Goal: Transaction & Acquisition: Purchase product/service

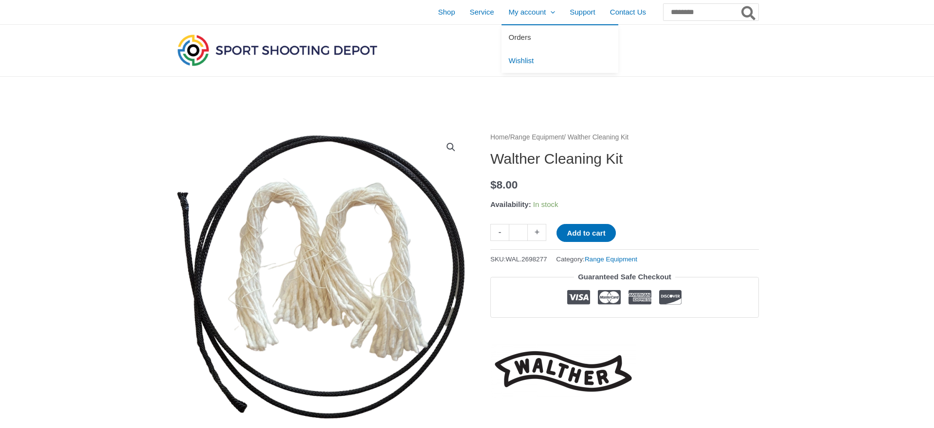
click at [509, 37] on span "Orders" at bounding box center [520, 37] width 22 height 8
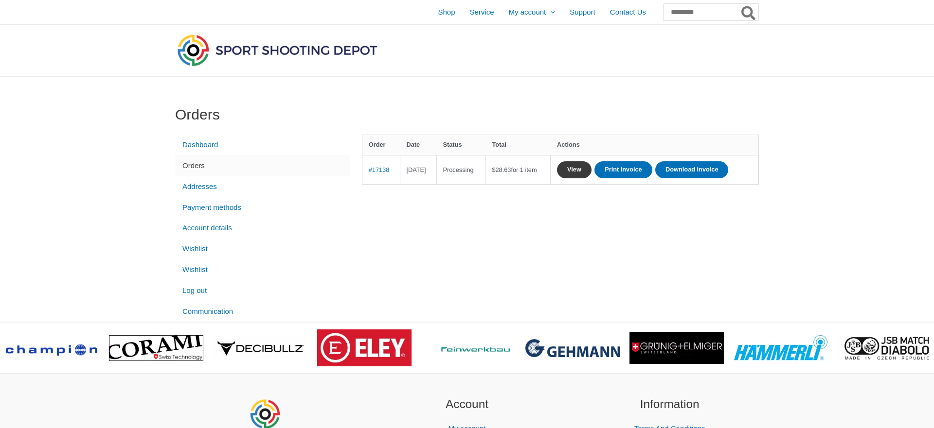
click at [591, 169] on link "View" at bounding box center [574, 169] width 35 height 17
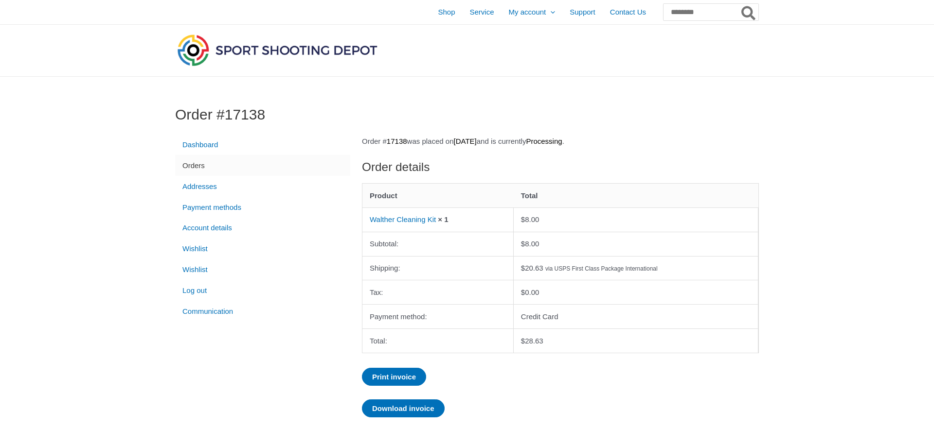
click at [290, 53] on img at bounding box center [277, 50] width 204 height 36
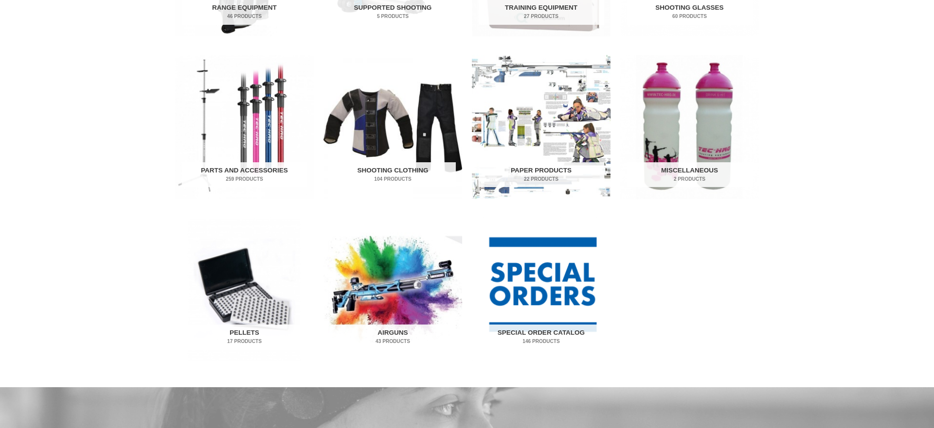
scroll to position [496, 0]
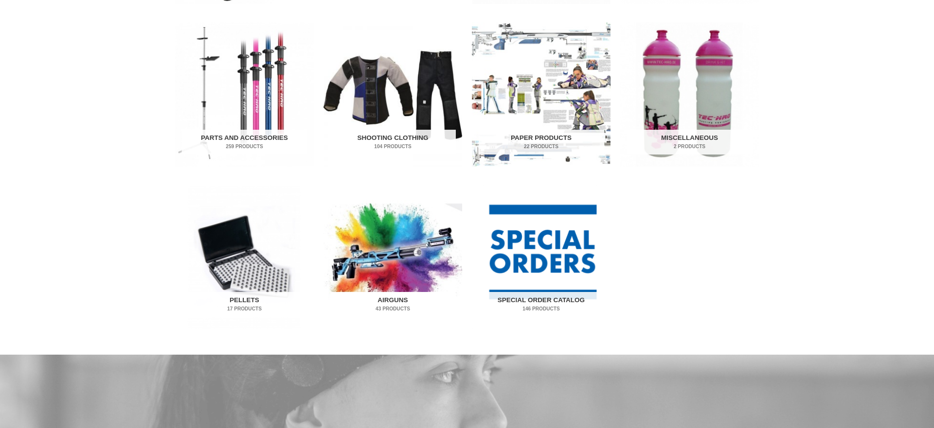
click at [389, 290] on img "Visit product category Airguns" at bounding box center [392, 257] width 139 height 144
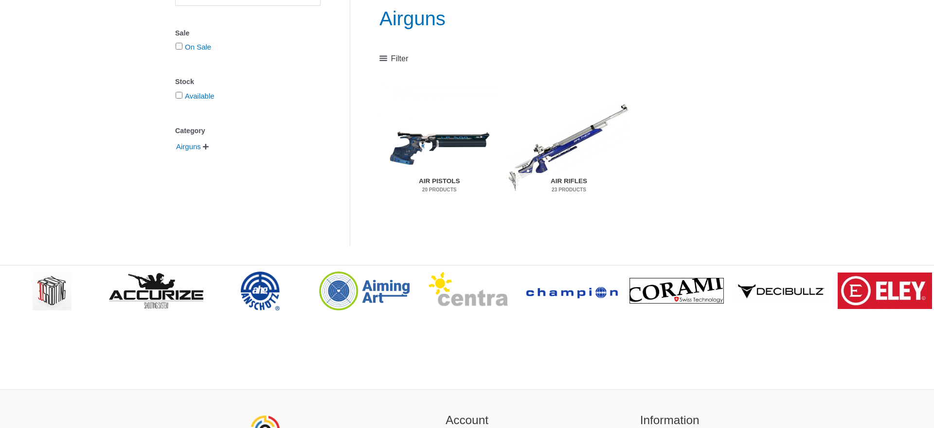
scroll to position [149, 0]
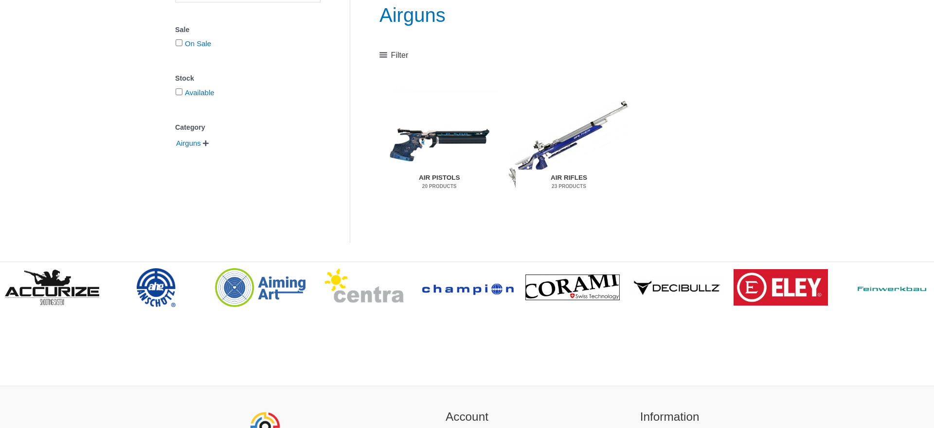
click at [567, 183] on mark "23 Products" at bounding box center [568, 186] width 106 height 7
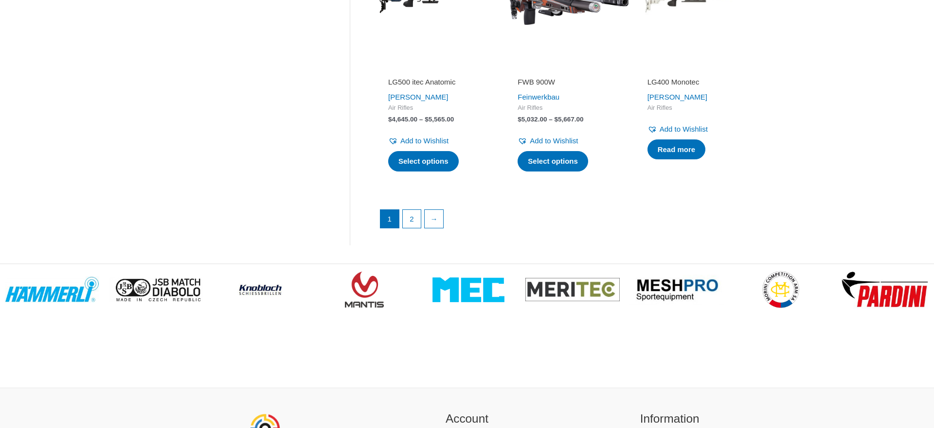
scroll to position [1438, 0]
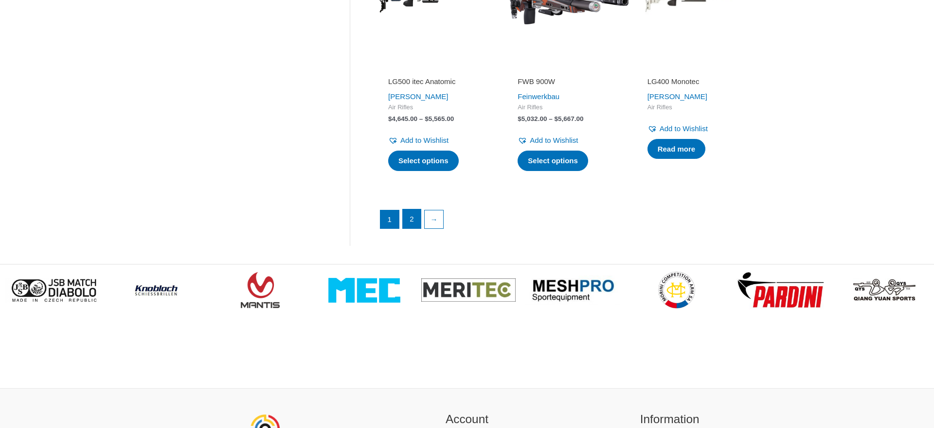
click at [412, 227] on link "2" at bounding box center [412, 219] width 18 height 19
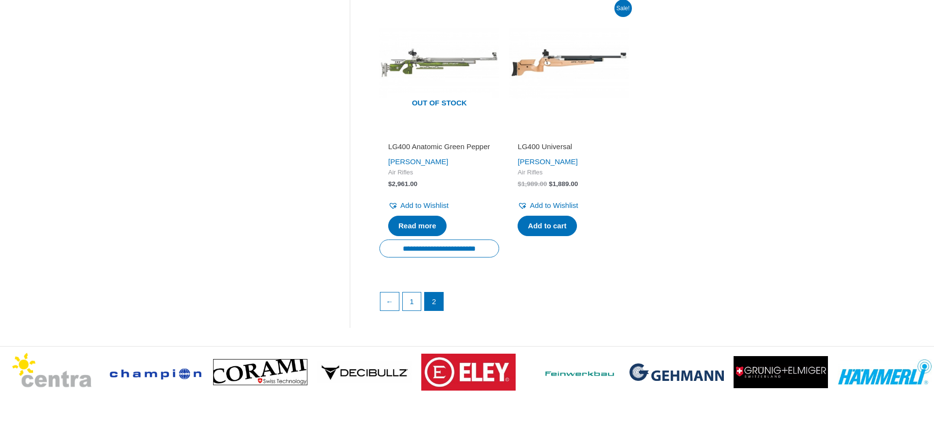
scroll to position [793, 0]
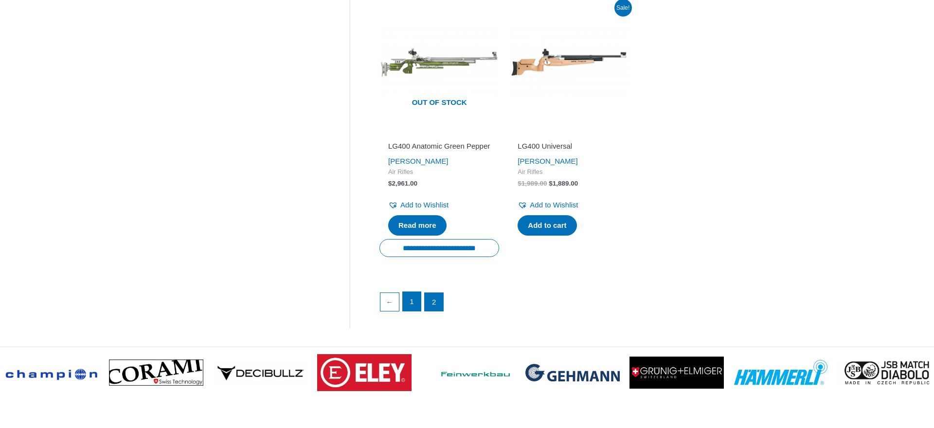
click at [412, 312] on link "1" at bounding box center [412, 301] width 18 height 19
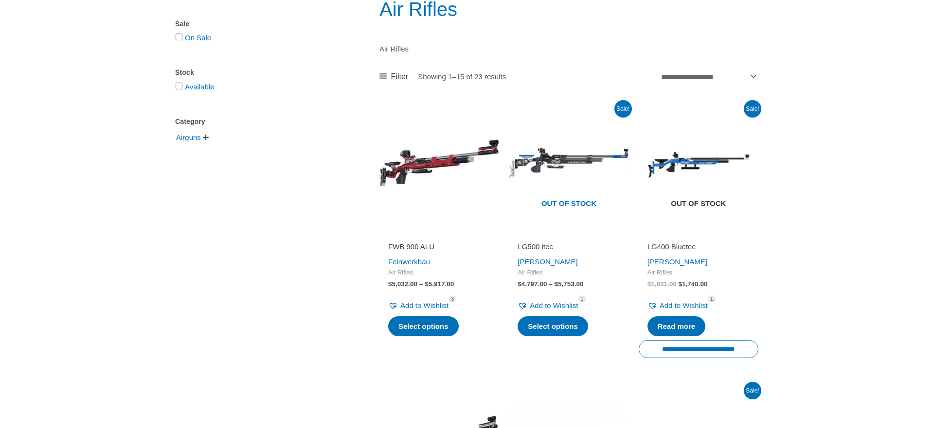
scroll to position [149, 0]
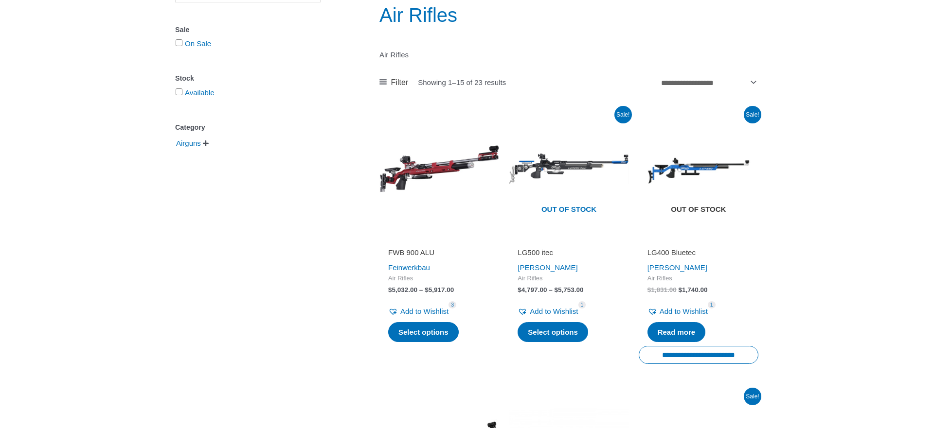
click at [700, 210] on span "Out of stock" at bounding box center [698, 210] width 105 height 22
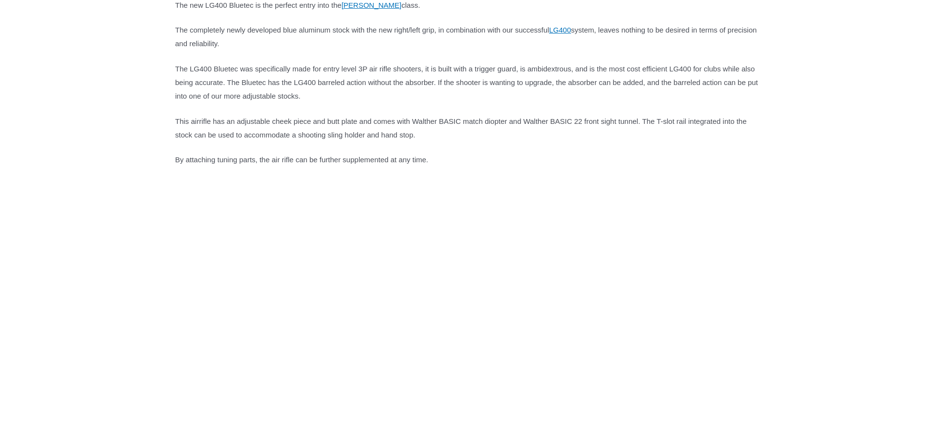
scroll to position [595, 0]
